Goal: Information Seeking & Learning: Learn about a topic

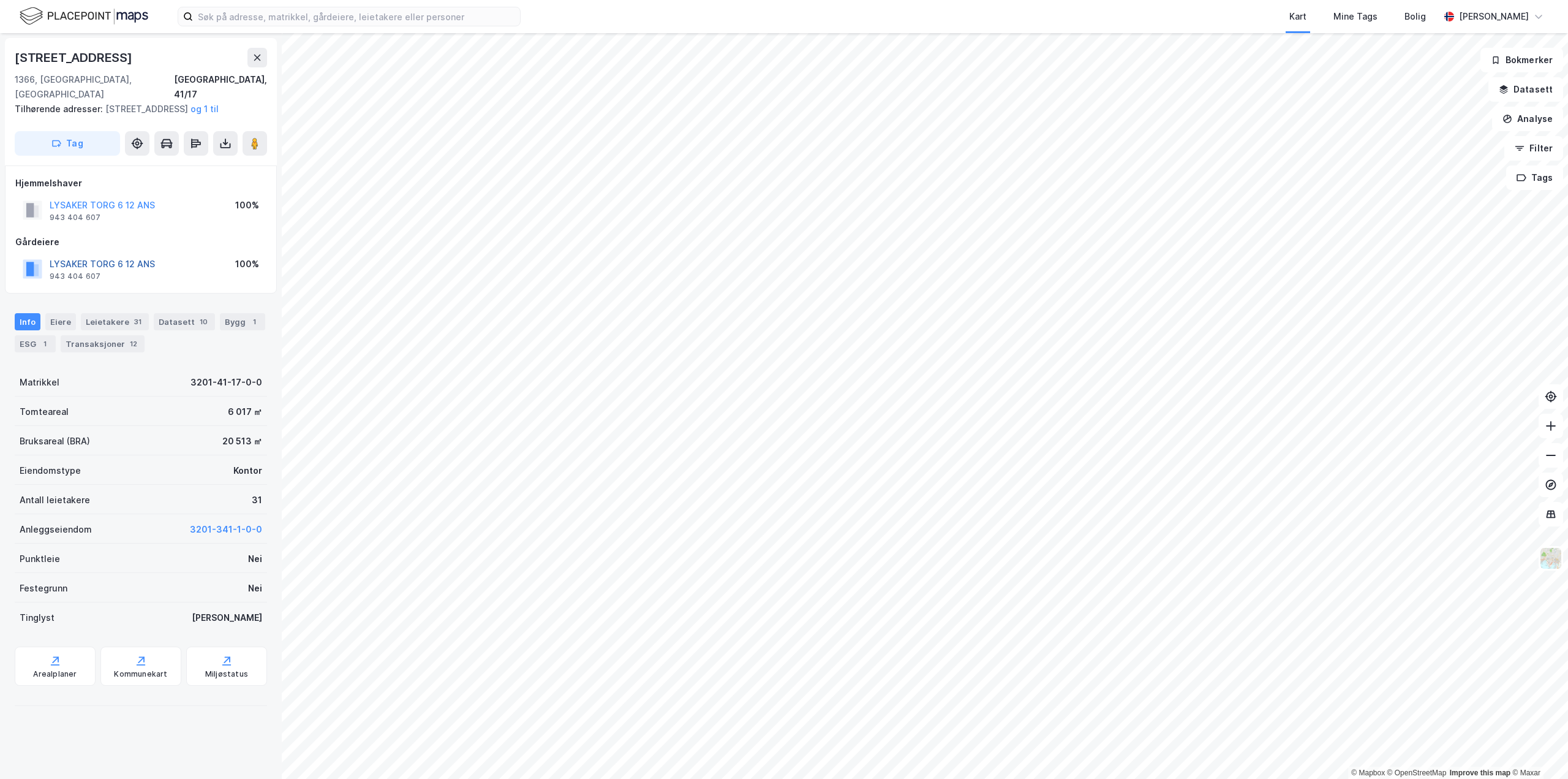
drag, startPoint x: 129, startPoint y: 265, endPoint x: 85, endPoint y: 262, distance: 44.1
click at [0, 0] on button "LYSAKER TORG 6 12 ANS" at bounding box center [0, 0] width 0 height 0
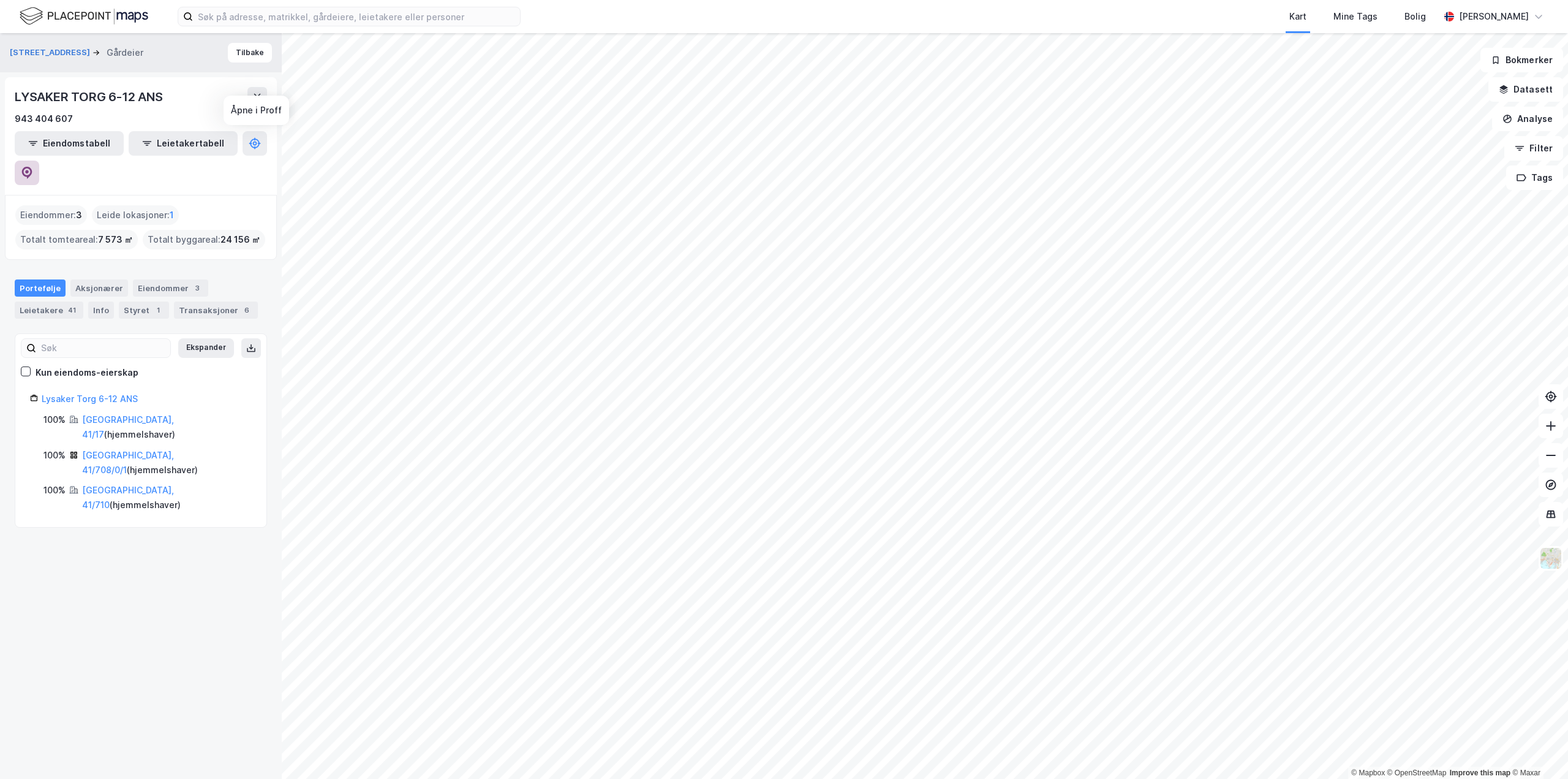
click at [33, 167] on icon at bounding box center [27, 172] width 12 height 12
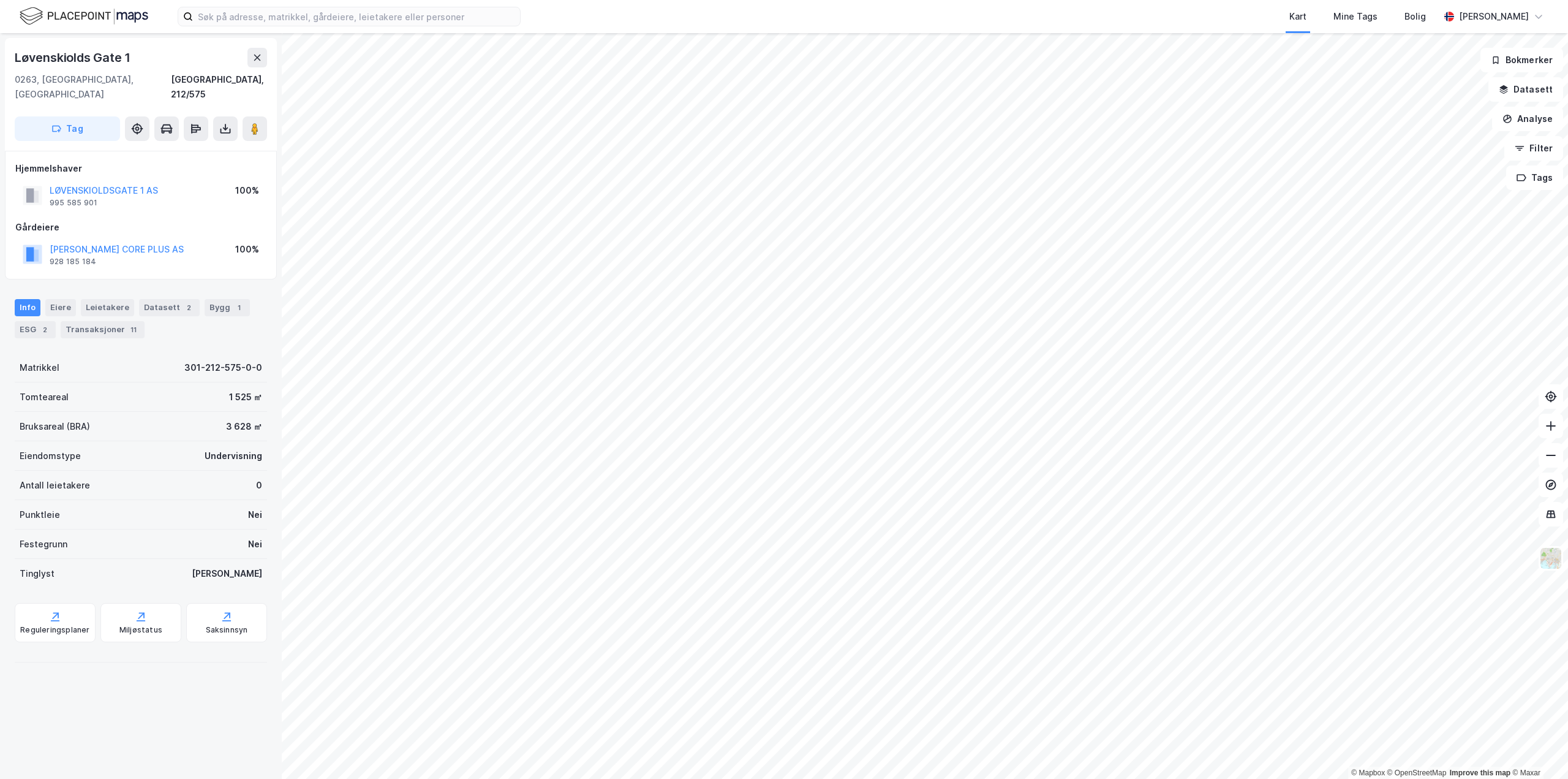
drag, startPoint x: 193, startPoint y: 176, endPoint x: 110, endPoint y: 197, distance: 85.6
